Goal: Information Seeking & Learning: Learn about a topic

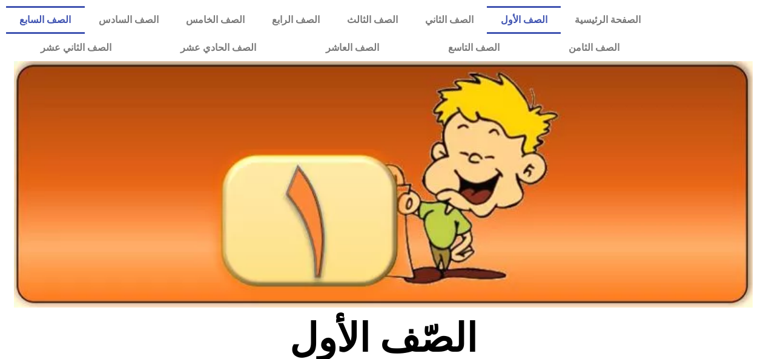
click at [85, 18] on link "الصف السابع" at bounding box center [45, 20] width 79 height 28
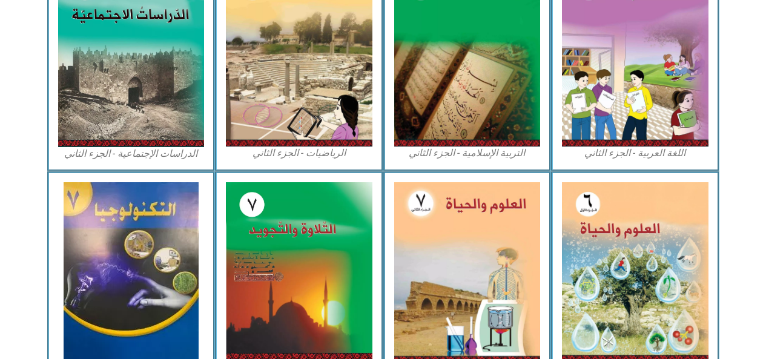
scroll to position [643, 0]
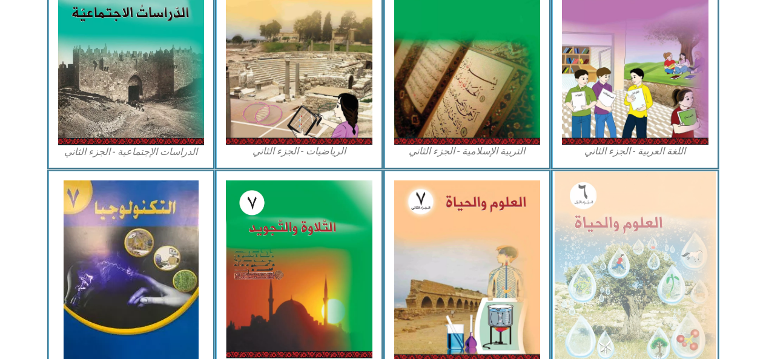
click at [617, 250] on img at bounding box center [635, 269] width 161 height 196
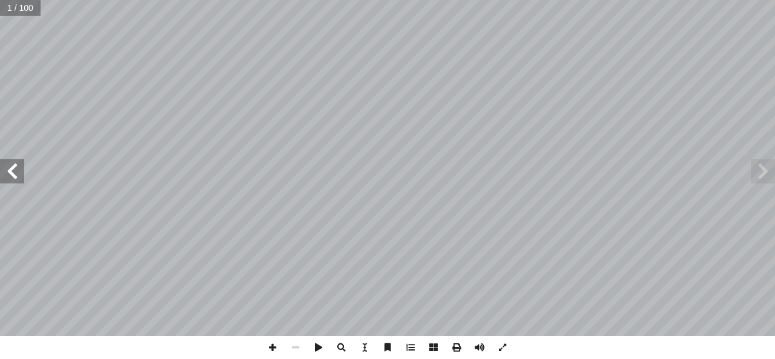
click at [10, 167] on span at bounding box center [12, 171] width 24 height 24
click at [13, 170] on span at bounding box center [12, 171] width 24 height 24
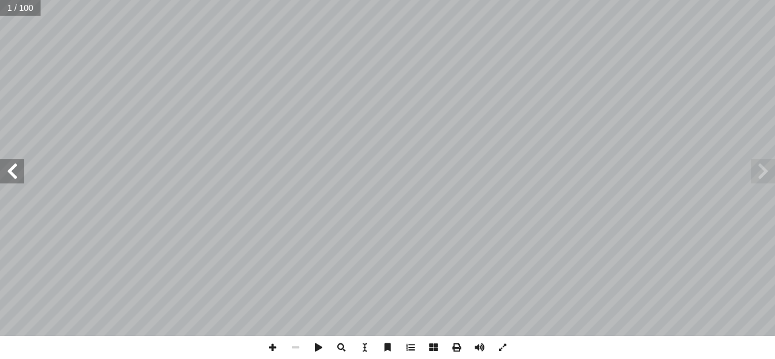
click at [13, 176] on span at bounding box center [12, 171] width 24 height 24
click at [13, 179] on span at bounding box center [12, 171] width 24 height 24
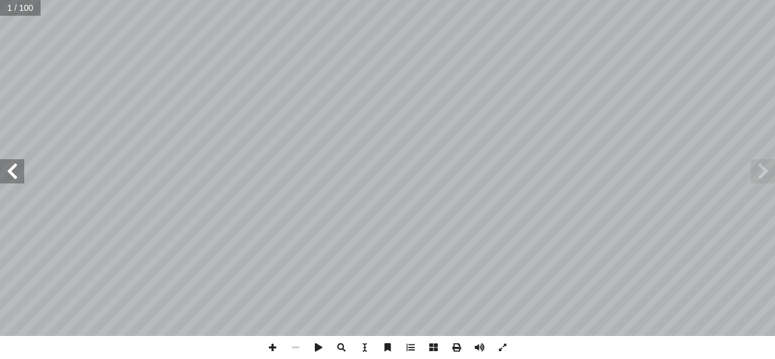
click at [13, 181] on span at bounding box center [12, 171] width 24 height 24
click at [13, 183] on span at bounding box center [12, 171] width 24 height 24
click at [14, 183] on span at bounding box center [12, 171] width 24 height 24
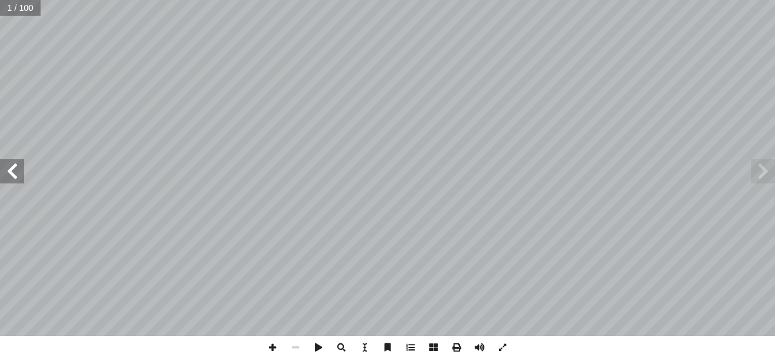
click at [14, 183] on span at bounding box center [12, 171] width 24 height 24
click at [17, 183] on span at bounding box center [12, 171] width 24 height 24
click at [15, 179] on span at bounding box center [12, 171] width 24 height 24
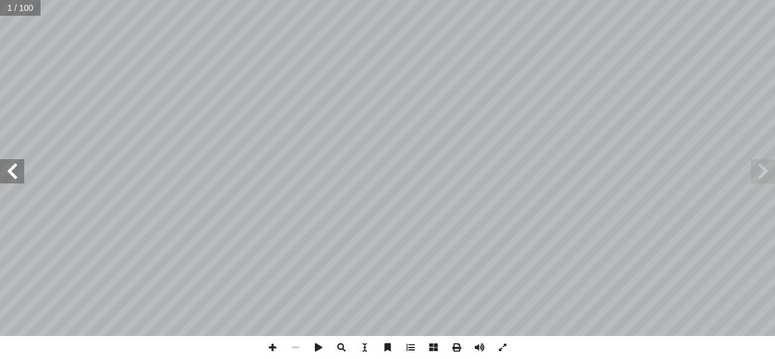
click at [15, 179] on span at bounding box center [12, 171] width 24 height 24
click at [13, 178] on span at bounding box center [12, 171] width 24 height 24
click at [13, 171] on span at bounding box center [12, 171] width 24 height 24
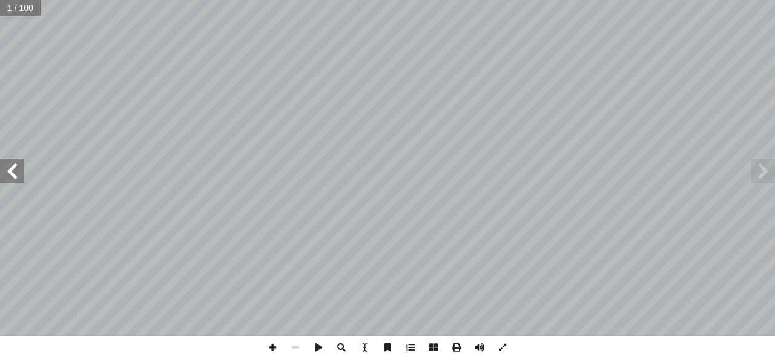
click at [13, 171] on span at bounding box center [12, 171] width 24 height 24
click at [11, 171] on span at bounding box center [12, 171] width 24 height 24
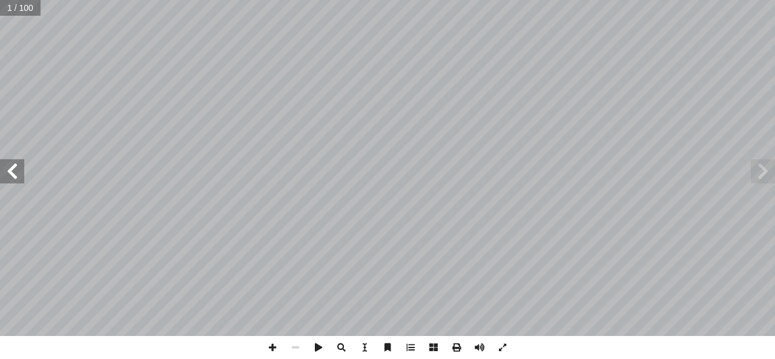
click at [13, 173] on span at bounding box center [12, 171] width 24 height 24
click at [15, 167] on span at bounding box center [12, 171] width 24 height 24
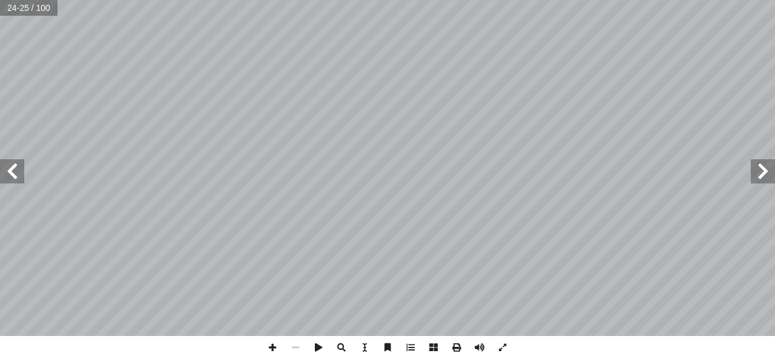
click at [15, 167] on span at bounding box center [12, 171] width 24 height 24
click at [13, 170] on span at bounding box center [12, 171] width 24 height 24
click at [7, 168] on span at bounding box center [12, 171] width 24 height 24
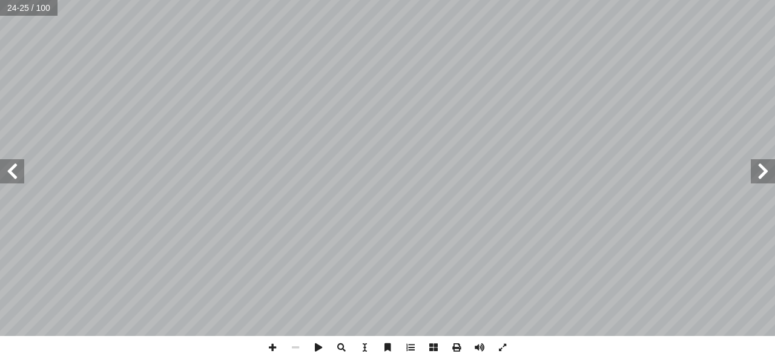
click at [4, 170] on span at bounding box center [12, 171] width 24 height 24
click at [5, 172] on span at bounding box center [12, 171] width 24 height 24
click at [1, 170] on span at bounding box center [12, 171] width 24 height 24
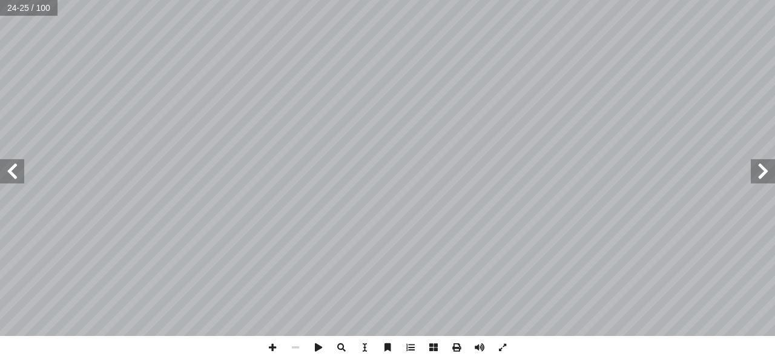
click at [1, 170] on span at bounding box center [12, 171] width 24 height 24
click at [1, 171] on span at bounding box center [12, 171] width 24 height 24
click at [0, 174] on span at bounding box center [12, 171] width 24 height 24
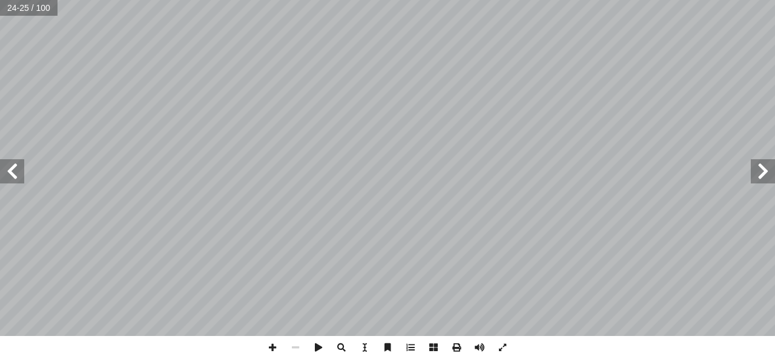
click at [0, 176] on span at bounding box center [12, 171] width 24 height 24
click at [1, 179] on span at bounding box center [12, 171] width 24 height 24
click at [0, 178] on span at bounding box center [12, 171] width 24 height 24
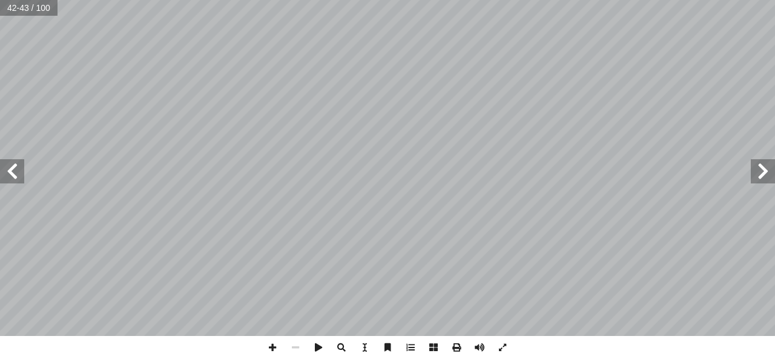
click at [765, 170] on span at bounding box center [763, 171] width 24 height 24
click at [766, 165] on span at bounding box center [763, 171] width 24 height 24
click at [16, 168] on span at bounding box center [12, 171] width 24 height 24
click at [13, 167] on span at bounding box center [12, 171] width 24 height 24
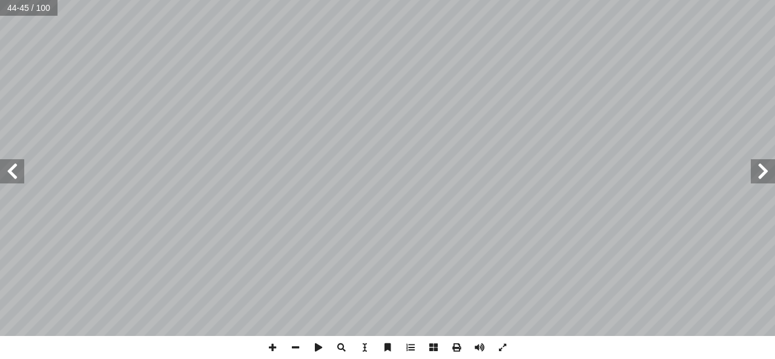
click at [757, 170] on span at bounding box center [763, 171] width 24 height 24
click at [764, 167] on span at bounding box center [763, 171] width 24 height 24
click at [10, 173] on span at bounding box center [12, 171] width 24 height 24
